Goal: Transaction & Acquisition: Purchase product/service

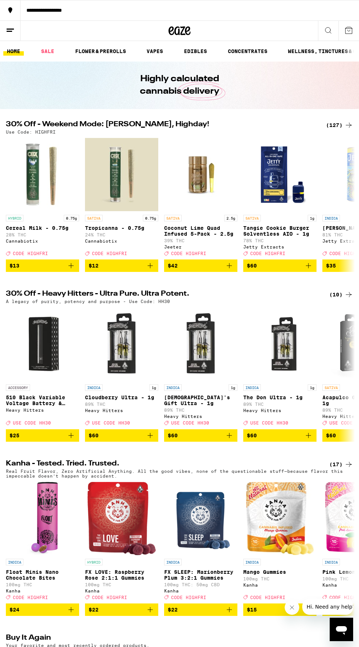
click at [332, 126] on div "(127)" at bounding box center [339, 125] width 27 height 9
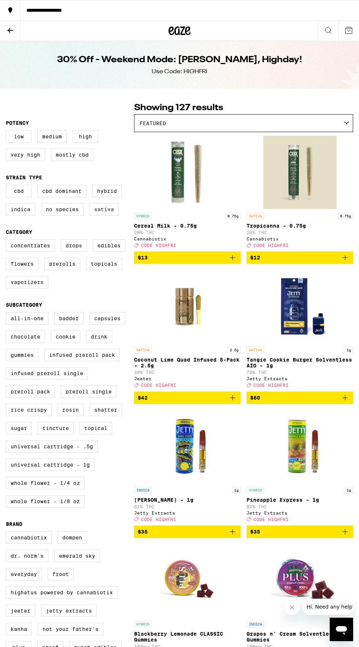
click at [108, 210] on label "Sativa" at bounding box center [103, 209] width 29 height 12
click at [8, 186] on input "Sativa" at bounding box center [7, 186] width 0 height 0
checkbox input "true"
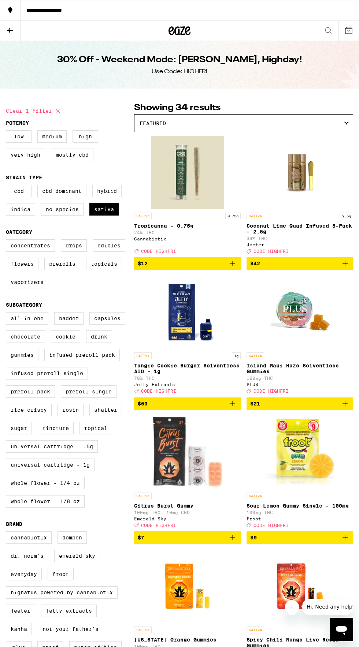
click at [108, 191] on label "Hybrid" at bounding box center [106, 191] width 29 height 12
click at [8, 186] on input "Hybrid" at bounding box center [7, 186] width 0 height 0
checkbox input "true"
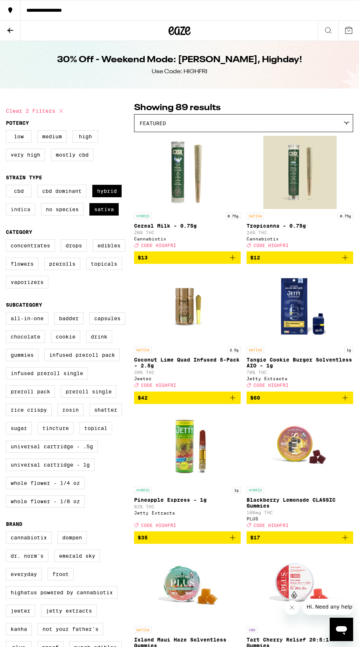
click at [25, 208] on label "Indica" at bounding box center [20, 209] width 29 height 12
click at [8, 186] on input "Indica" at bounding box center [7, 186] width 0 height 0
checkbox input "true"
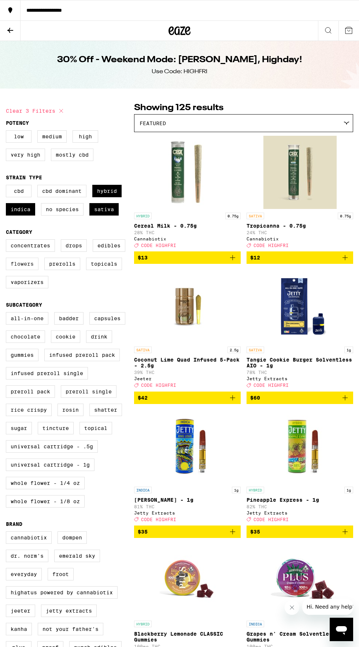
click at [24, 270] on label "Flowers" at bounding box center [22, 264] width 33 height 12
click at [8, 241] on input "Flowers" at bounding box center [7, 241] width 0 height 0
checkbox input "true"
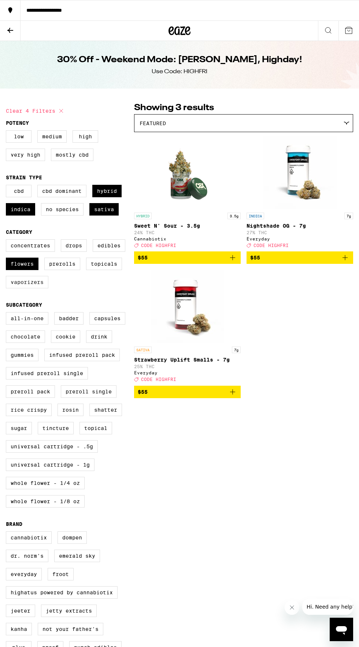
click at [29, 289] on label "Vaporizers" at bounding box center [27, 282] width 42 height 12
click at [8, 241] on input "Vaporizers" at bounding box center [7, 241] width 0 height 0
checkbox input "true"
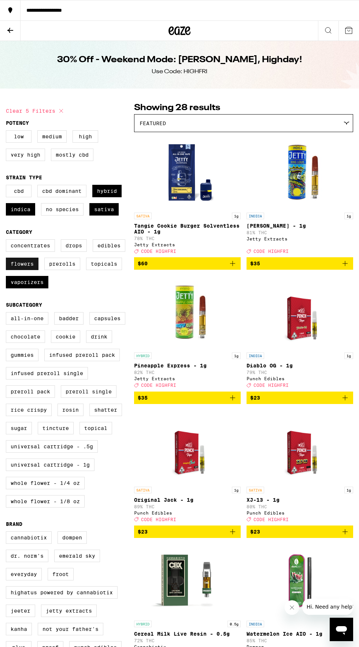
click at [16, 269] on label "Flowers" at bounding box center [22, 264] width 33 height 12
click at [8, 241] on input "Flowers" at bounding box center [7, 241] width 0 height 0
checkbox input "false"
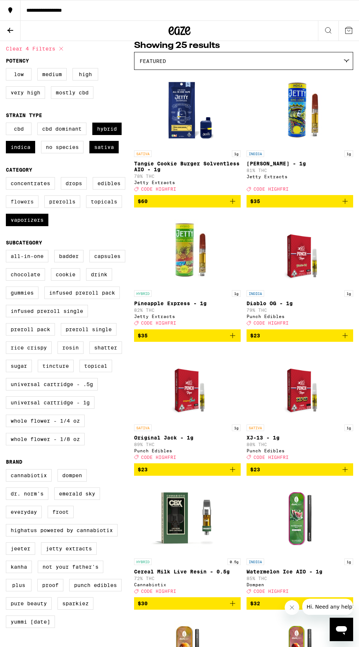
scroll to position [16, 0]
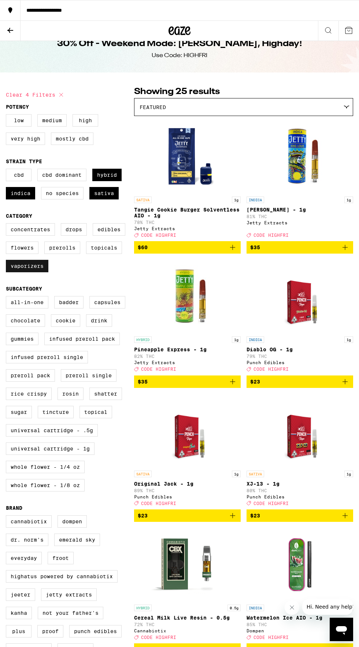
click at [29, 272] on label "Vaporizers" at bounding box center [27, 266] width 42 height 12
click at [8, 225] on input "Vaporizers" at bounding box center [7, 224] width 0 height 0
checkbox input "false"
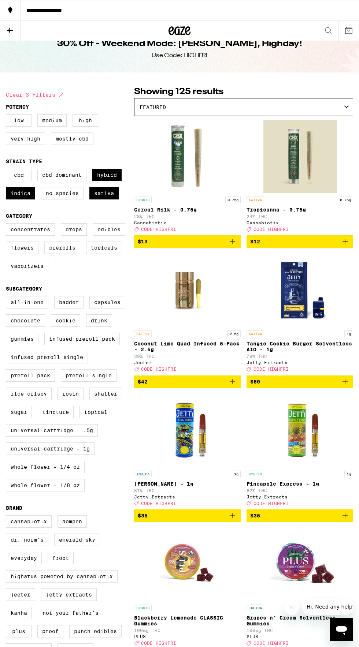
click at [60, 253] on label "Prerolls" at bounding box center [62, 248] width 36 height 12
click at [8, 225] on input "Prerolls" at bounding box center [7, 224] width 0 height 0
checkbox input "true"
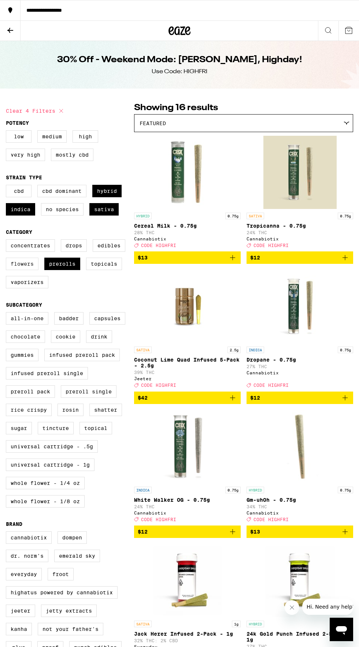
click at [29, 269] on label "Flowers" at bounding box center [22, 264] width 33 height 12
click at [8, 241] on input "Flowers" at bounding box center [7, 241] width 0 height 0
checkbox input "true"
click at [65, 268] on label "Prerolls" at bounding box center [62, 264] width 36 height 12
click at [8, 241] on input "Prerolls" at bounding box center [7, 241] width 0 height 0
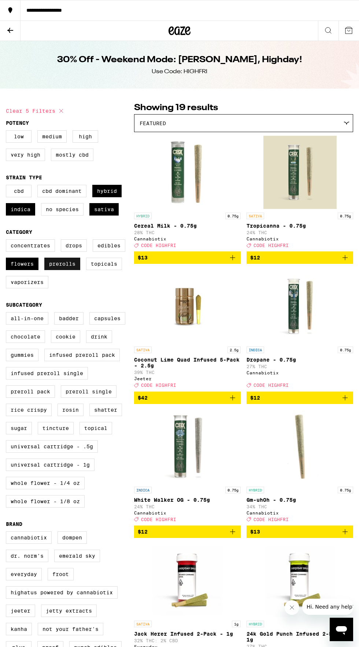
checkbox input "false"
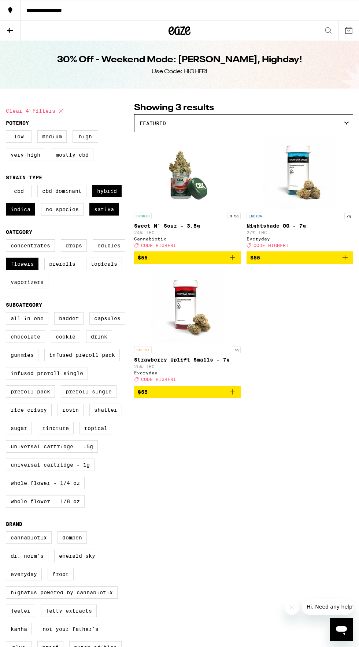
click at [29, 288] on label "Vaporizers" at bounding box center [27, 282] width 42 height 12
click at [8, 241] on input "Vaporizers" at bounding box center [7, 241] width 0 height 0
checkbox input "true"
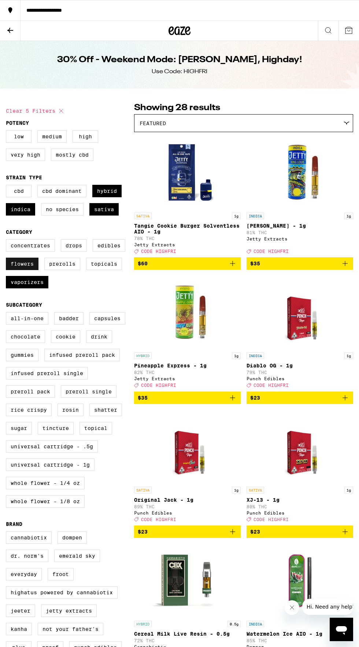
click at [16, 265] on label "Flowers" at bounding box center [22, 264] width 33 height 12
click at [8, 241] on input "Flowers" at bounding box center [7, 241] width 0 height 0
checkbox input "false"
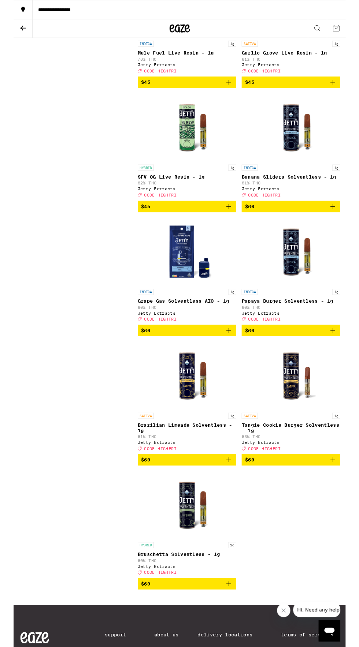
scroll to position [1253, 0]
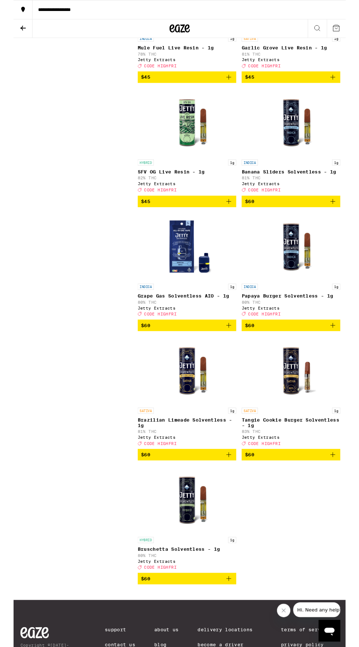
click at [227, 496] on span "$60" at bounding box center [187, 491] width 99 height 9
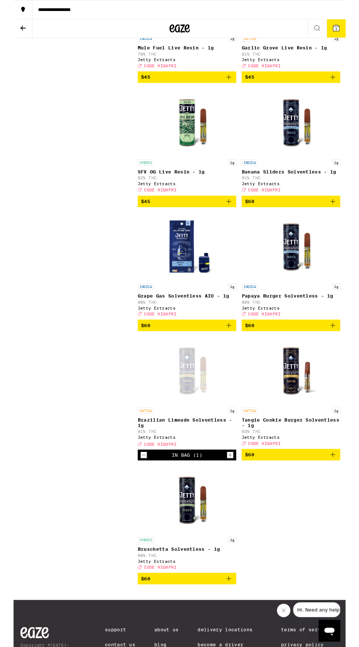
click at [341, 482] on div "Deal Created with Sketch. CODE HIGHFRI" at bounding box center [299, 479] width 107 height 5
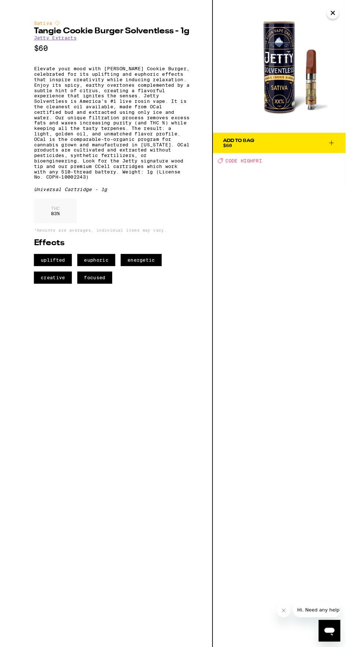
click at [347, 16] on icon "Close" at bounding box center [344, 13] width 9 height 11
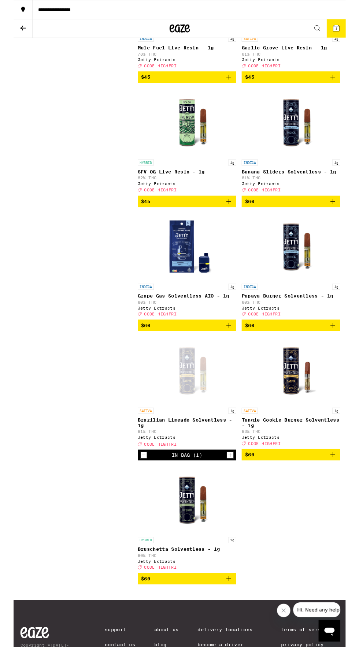
click at [340, 496] on span "$60" at bounding box center [299, 491] width 99 height 9
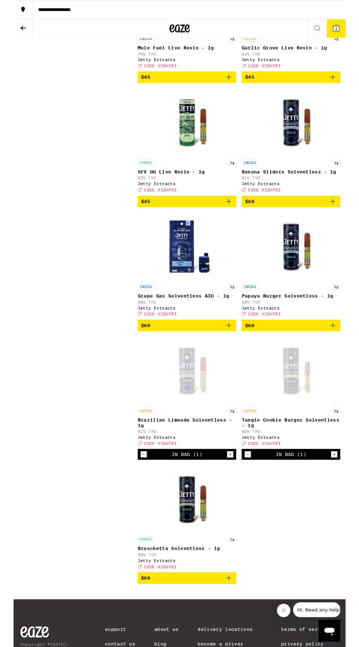
click at [232, 628] on icon "Add to bag" at bounding box center [232, 624] width 5 height 5
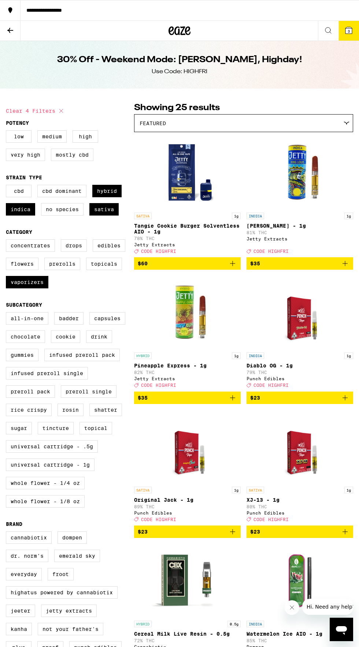
click at [350, 32] on span "3" at bounding box center [348, 31] width 2 height 4
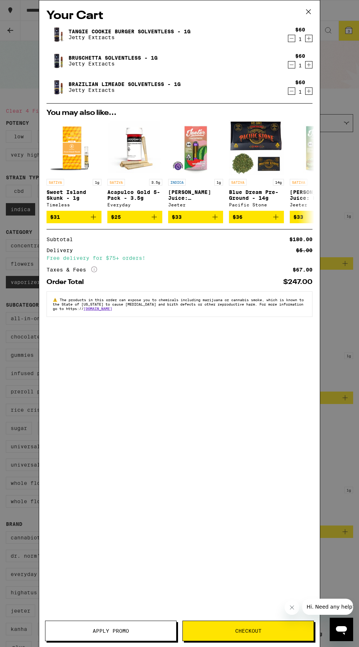
click at [118, 632] on span "Apply Promo" at bounding box center [111, 631] width 36 height 5
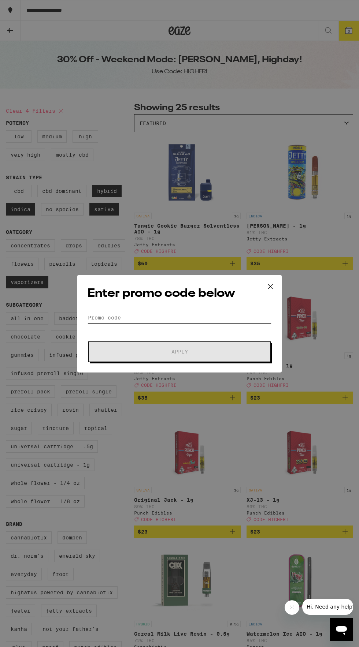
click at [118, 314] on input "Promo Code" at bounding box center [180, 317] width 184 height 11
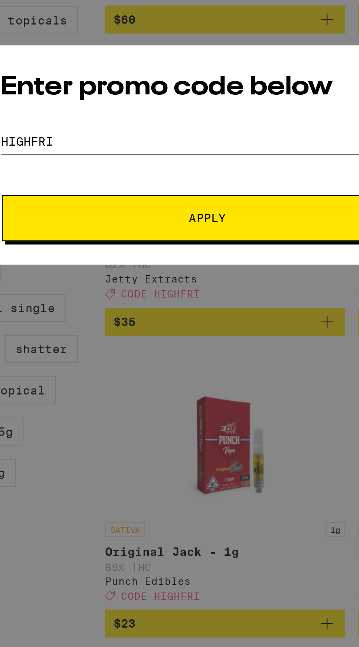
type input "Highfri"
click at [111, 343] on button "Apply" at bounding box center [179, 352] width 182 height 21
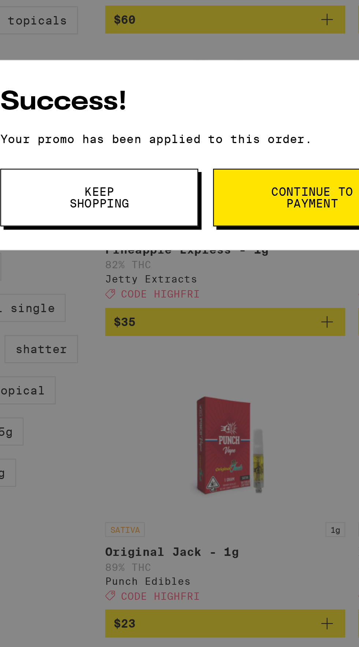
click at [216, 341] on span "Continue to payment" at bounding box center [225, 343] width 37 height 10
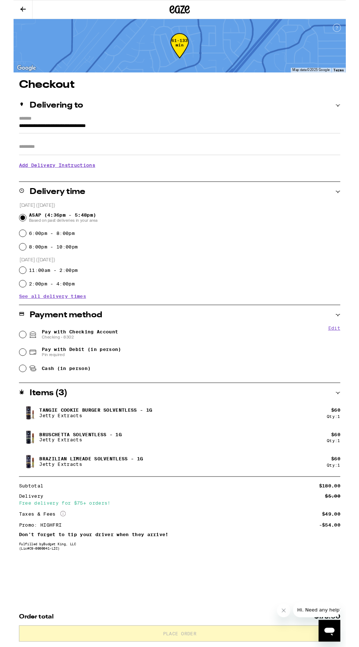
click at [278, 614] on button "Close message from company" at bounding box center [283, 611] width 15 height 15
